Goal: Find specific page/section: Find specific page/section

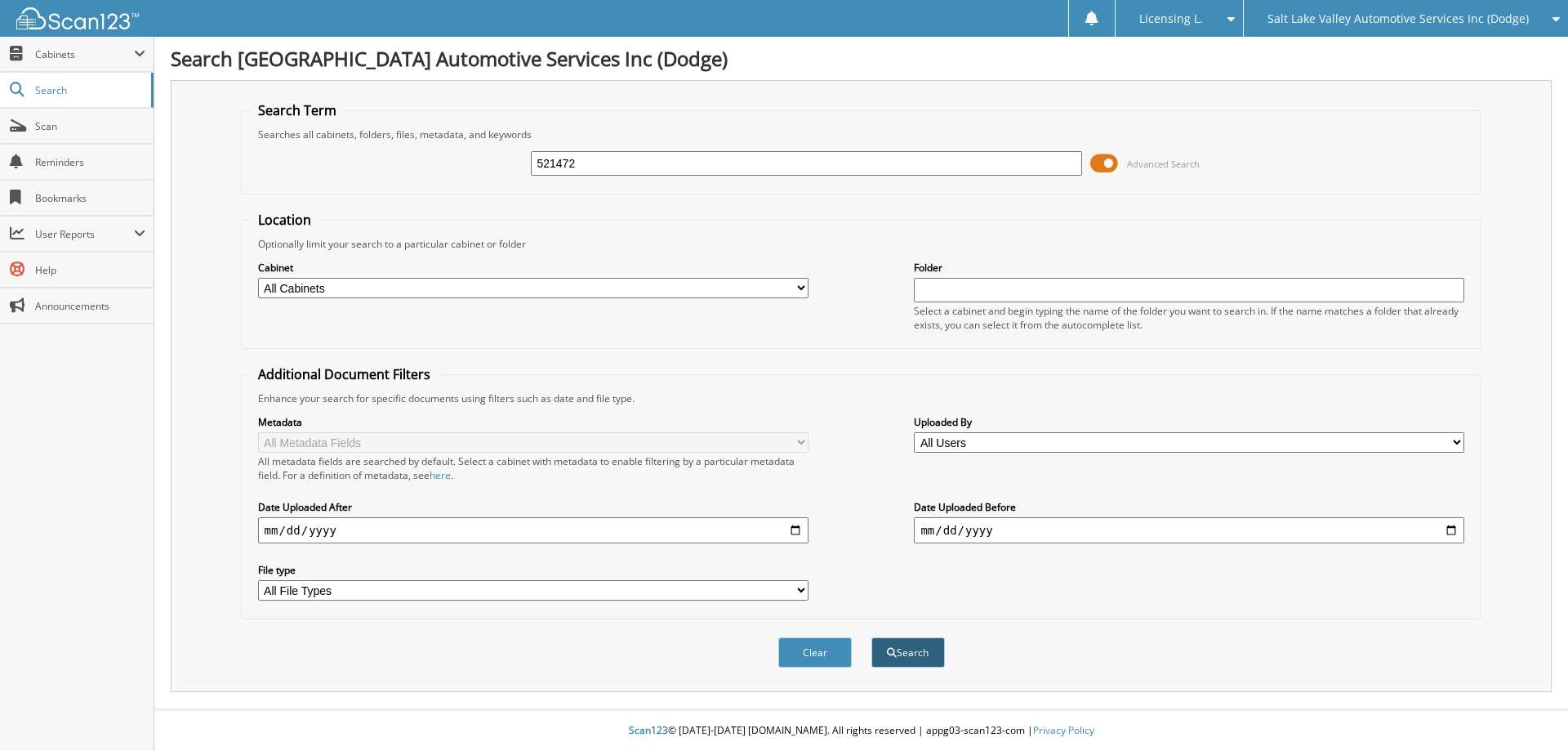
type input "521472"
click at [909, 649] on button "Search" at bounding box center [908, 652] width 73 height 30
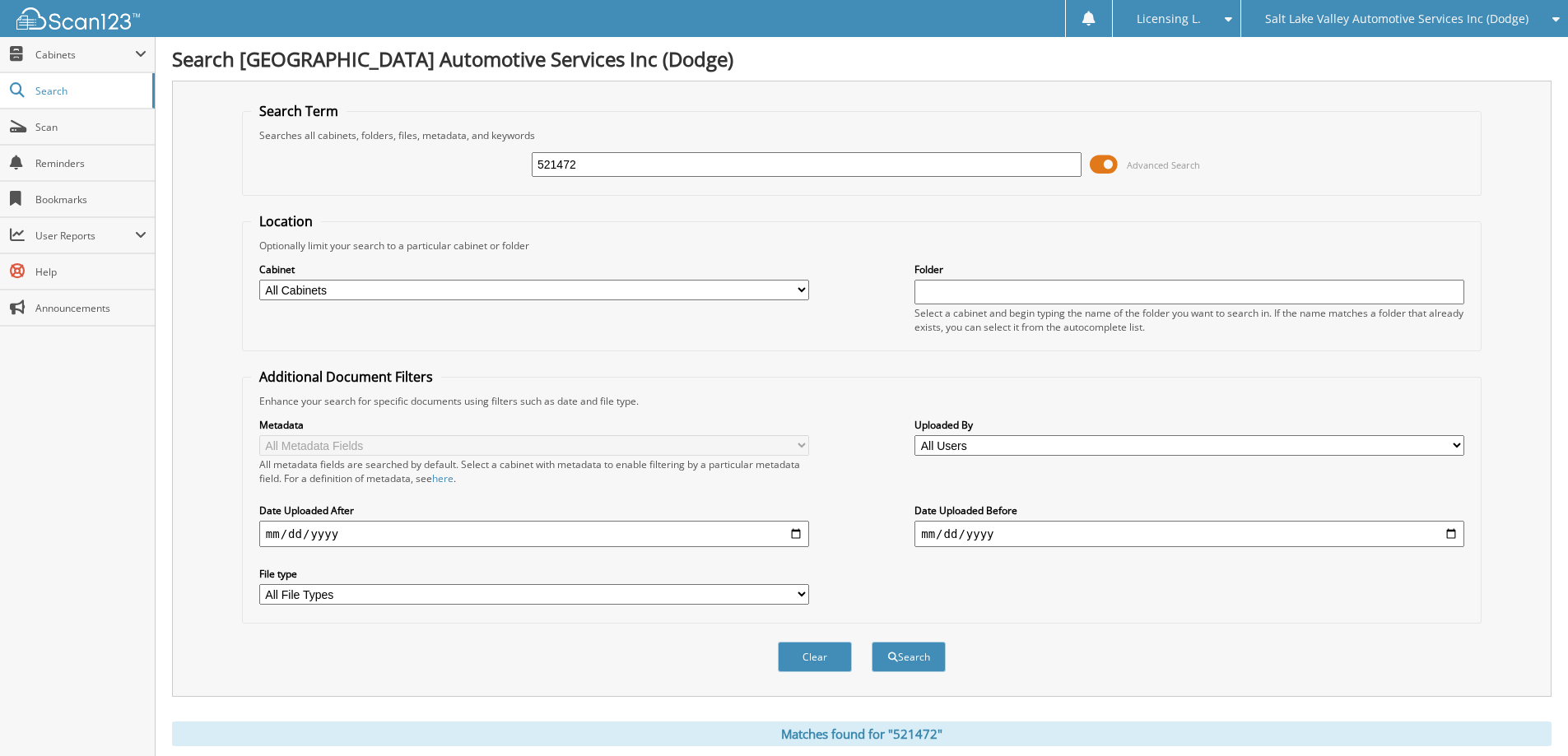
click at [630, 163] on input "521472" at bounding box center [807, 164] width 550 height 25
type input "5"
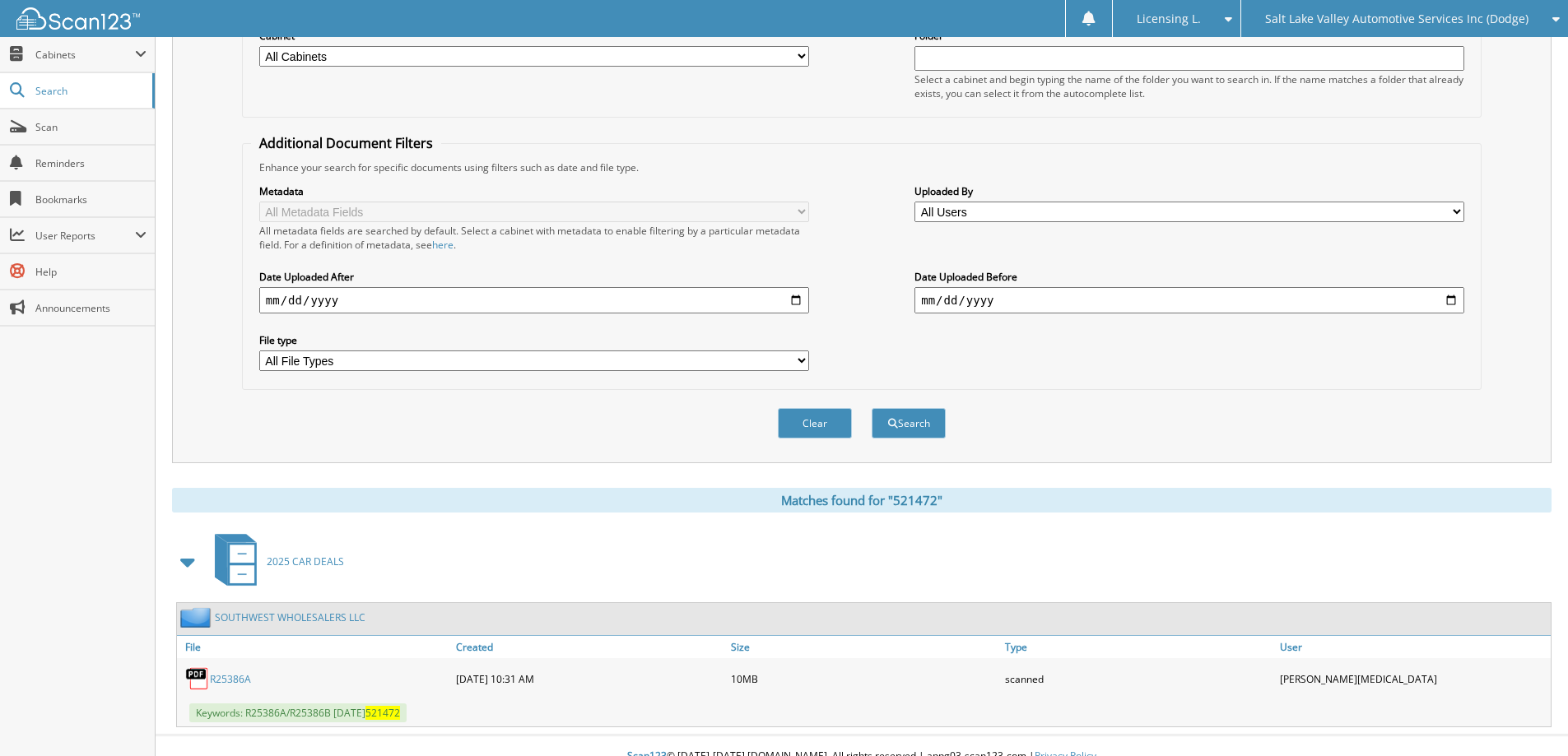
scroll to position [255, 0]
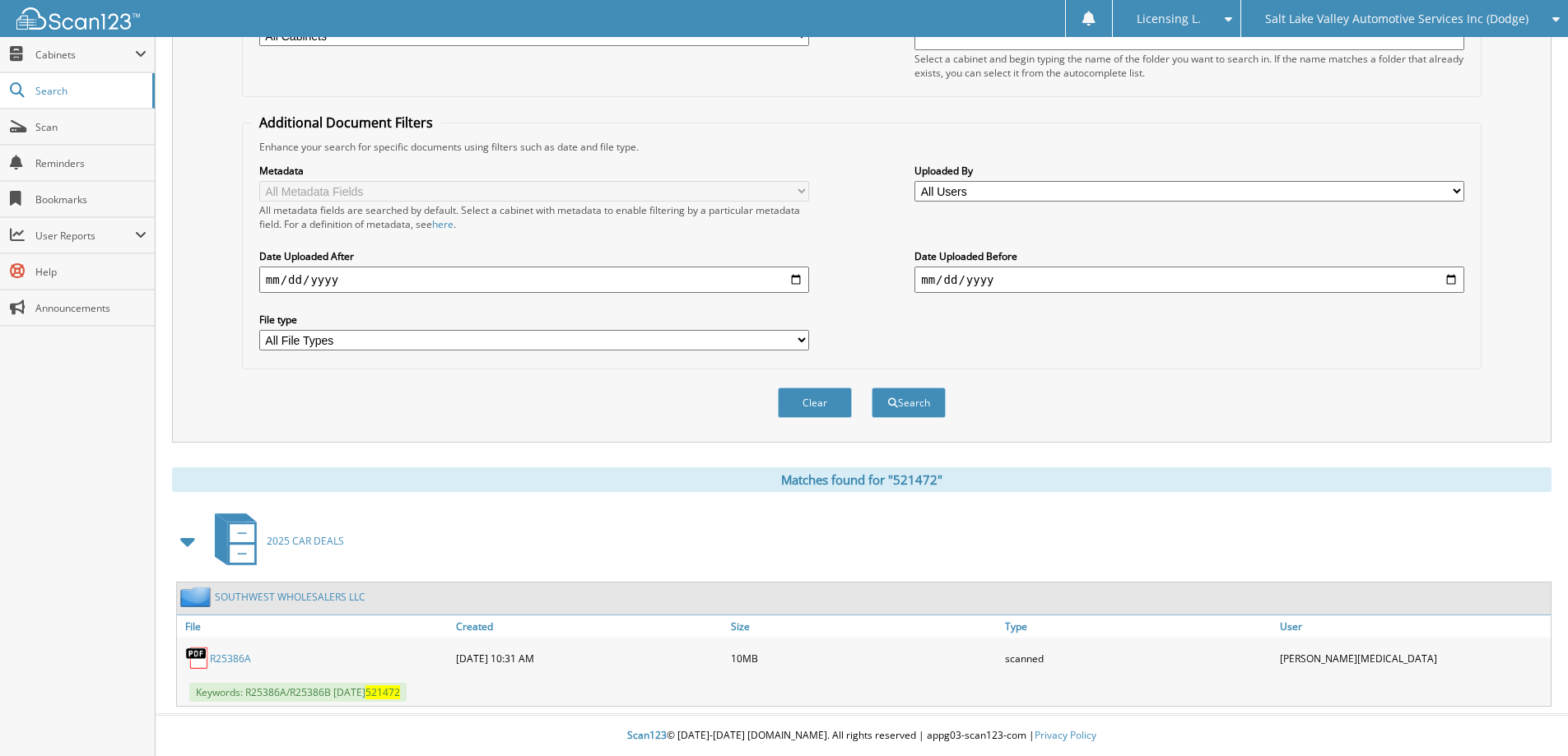
click at [222, 658] on link "R25386A" at bounding box center [231, 659] width 41 height 14
